Goal: Task Accomplishment & Management: Manage account settings

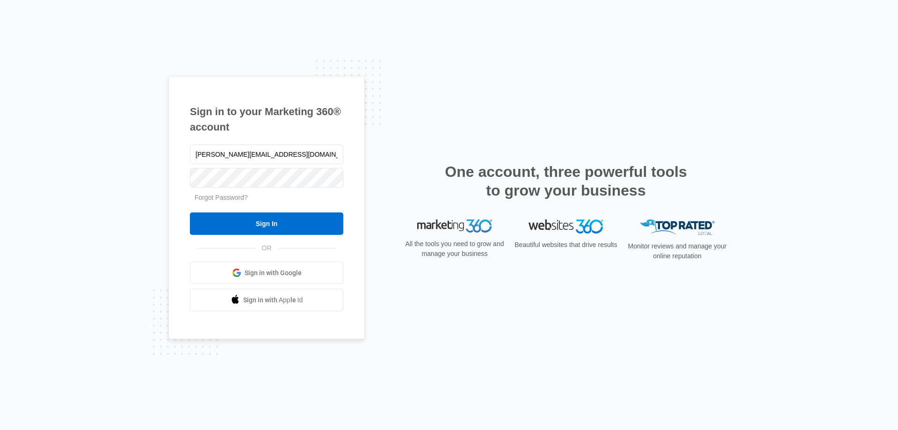
type input "[PERSON_NAME][EMAIL_ADDRESS][DOMAIN_NAME]"
click at [190, 212] on input "Sign In" at bounding box center [266, 223] width 153 height 22
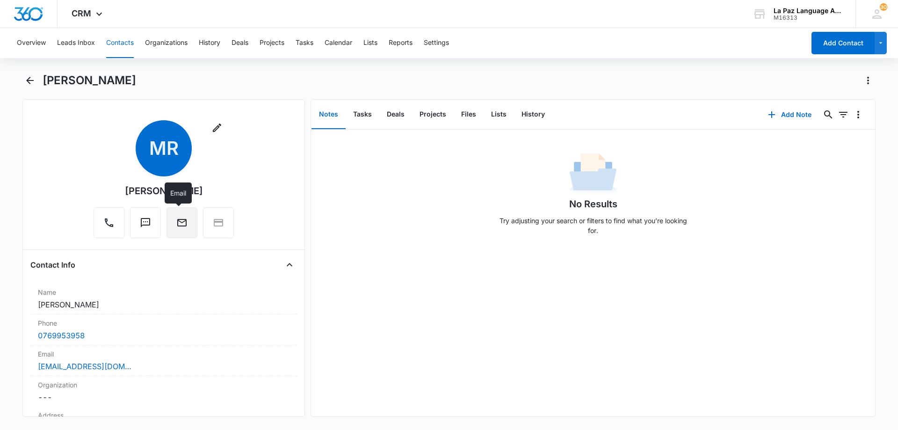
click at [177, 225] on icon "Email" at bounding box center [181, 222] width 9 height 7
